Goal: Navigation & Orientation: Find specific page/section

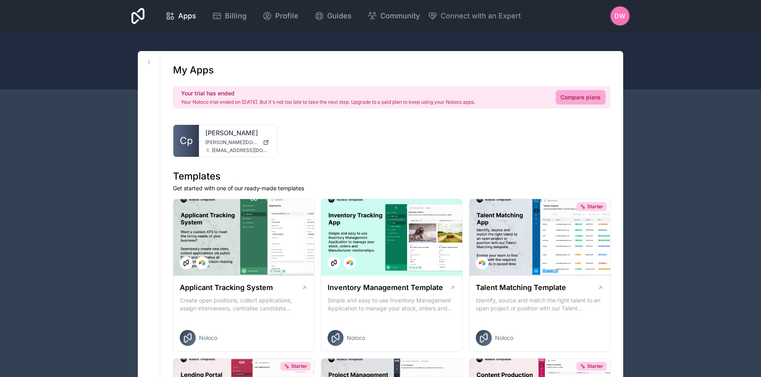
click at [135, 15] on icon at bounding box center [137, 16] width 13 height 16
click at [295, 14] on span "Profile" at bounding box center [286, 15] width 23 height 11
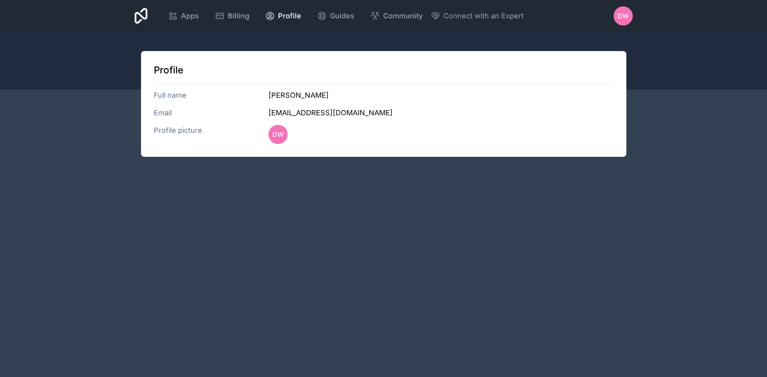
click at [620, 18] on span "DW" at bounding box center [622, 16] width 11 height 10
click at [684, 39] on div at bounding box center [383, 61] width 767 height 58
click at [627, 18] on span "DW" at bounding box center [622, 16] width 11 height 10
click at [712, 132] on div "Apps Billing Profile Guides Community Connect with an Expert DW Billing Profile…" at bounding box center [383, 188] width 767 height 377
click at [624, 14] on span "DW" at bounding box center [622, 16] width 11 height 10
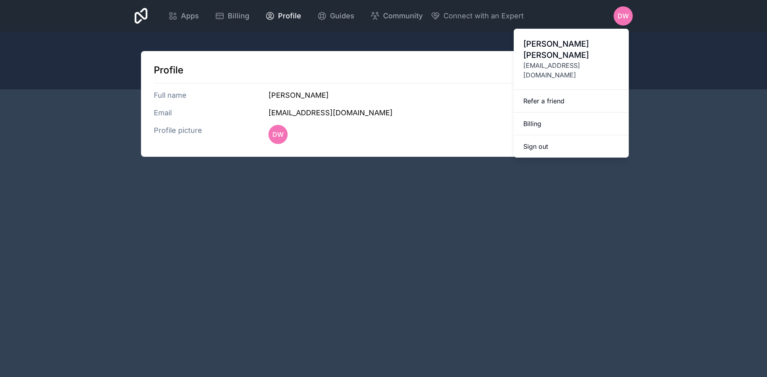
click at [587, 61] on span "[EMAIL_ADDRESS][DOMAIN_NAME]" at bounding box center [571, 70] width 96 height 19
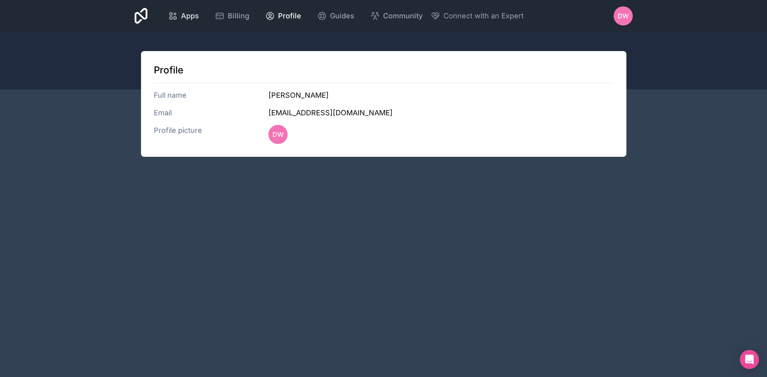
click at [189, 17] on span "Apps" at bounding box center [190, 15] width 18 height 11
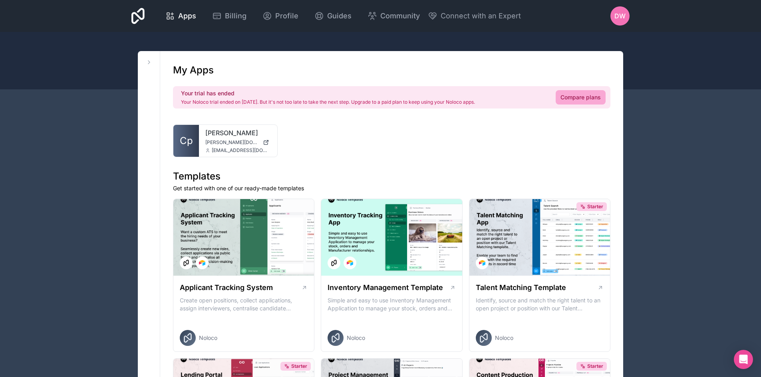
click at [140, 14] on icon at bounding box center [137, 16] width 13 height 16
